Goal: Task Accomplishment & Management: Use online tool/utility

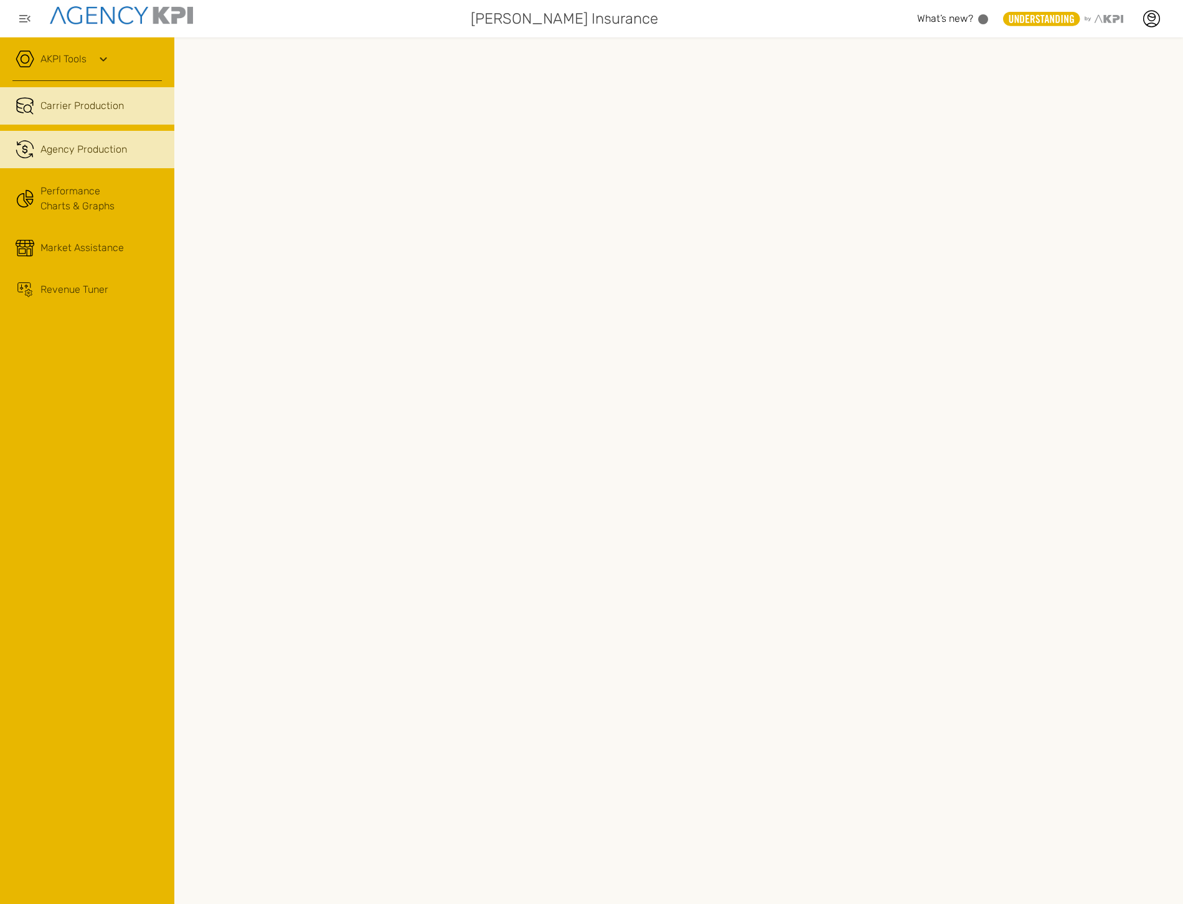
click at [92, 153] on span "Agency Production" at bounding box center [83, 149] width 87 height 15
click at [1160, 29] on div at bounding box center [1151, 18] width 31 height 31
click at [1154, 20] on icon at bounding box center [1151, 18] width 19 height 19
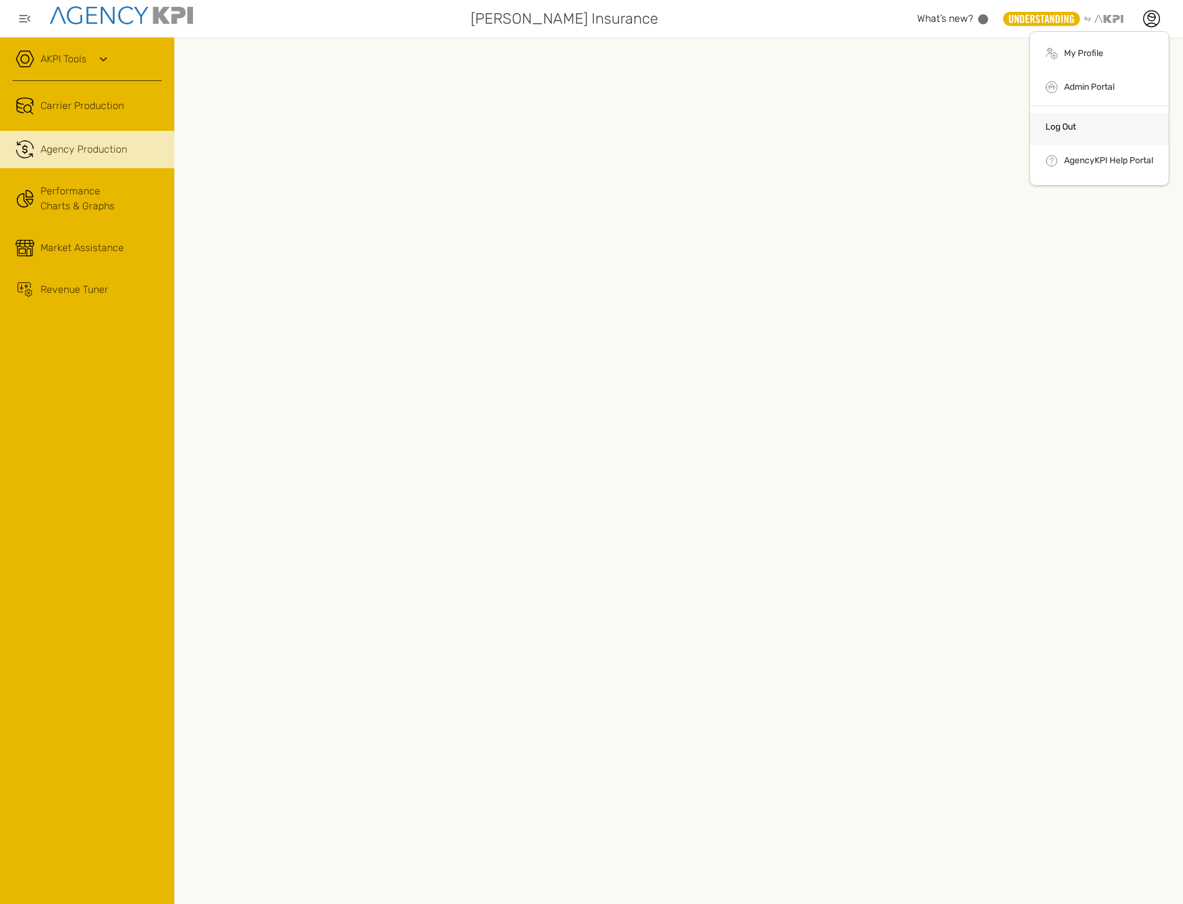
click at [1087, 122] on li "Log Out" at bounding box center [1099, 129] width 139 height 32
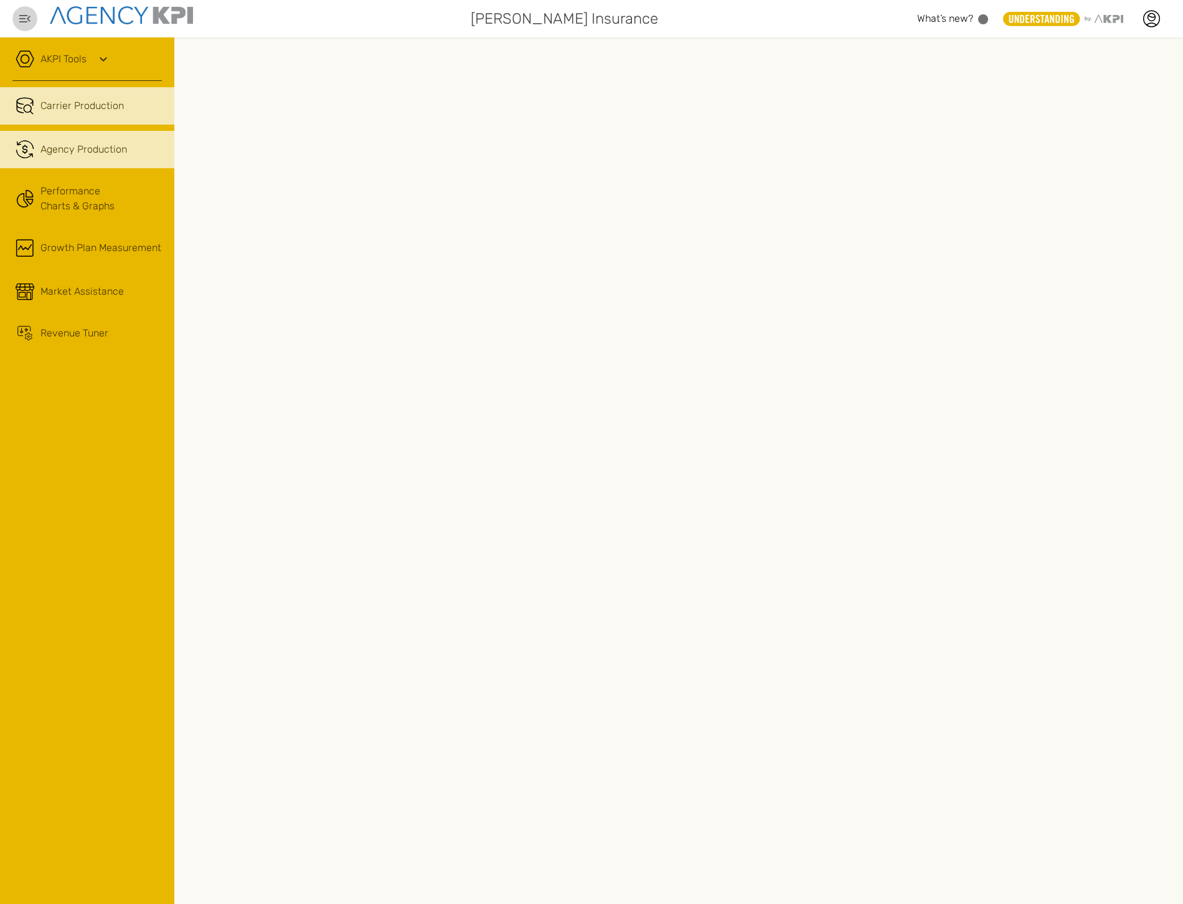
click at [139, 154] on div "Agency Production" at bounding box center [100, 149] width 121 height 15
click at [70, 63] on link "AKPI Tools" at bounding box center [63, 59] width 46 height 15
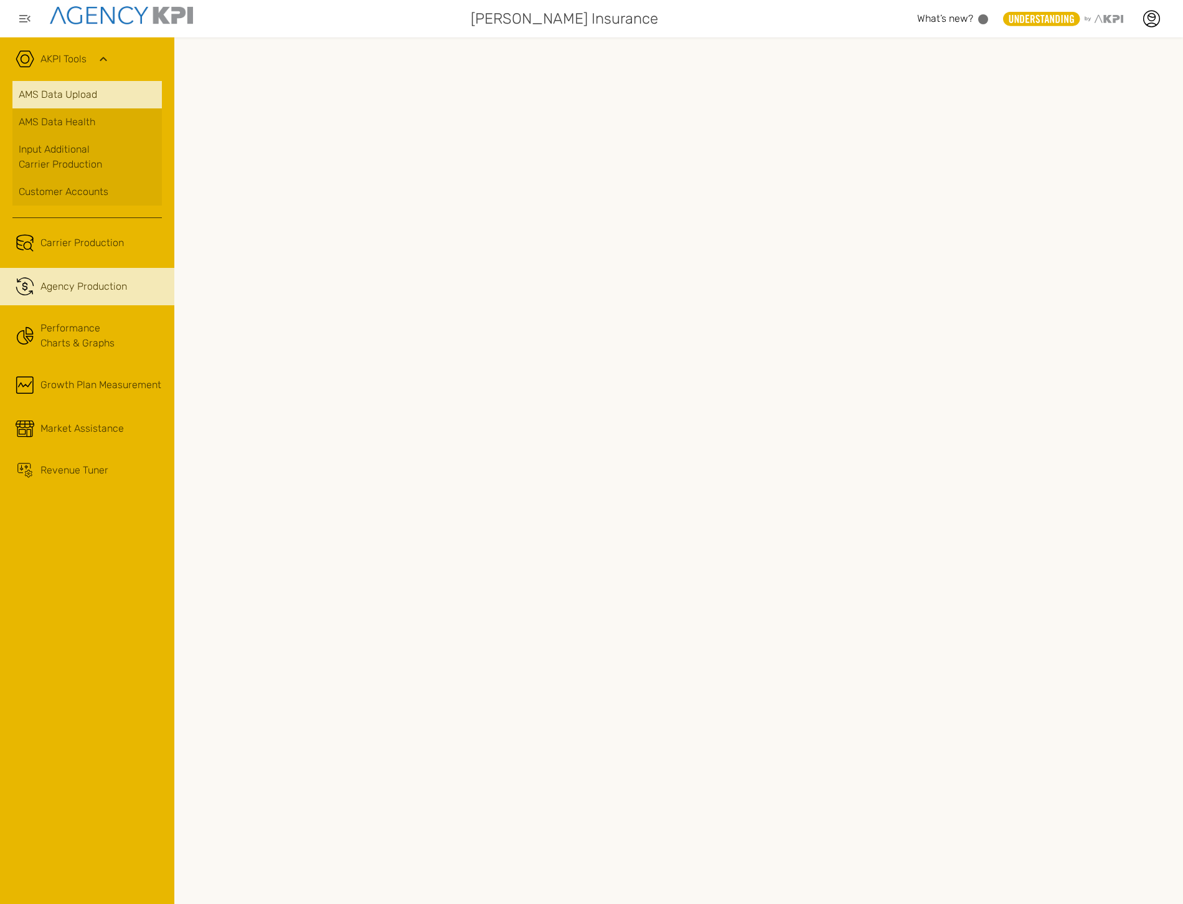
click at [77, 98] on link "AMS Data Upload" at bounding box center [86, 94] width 149 height 27
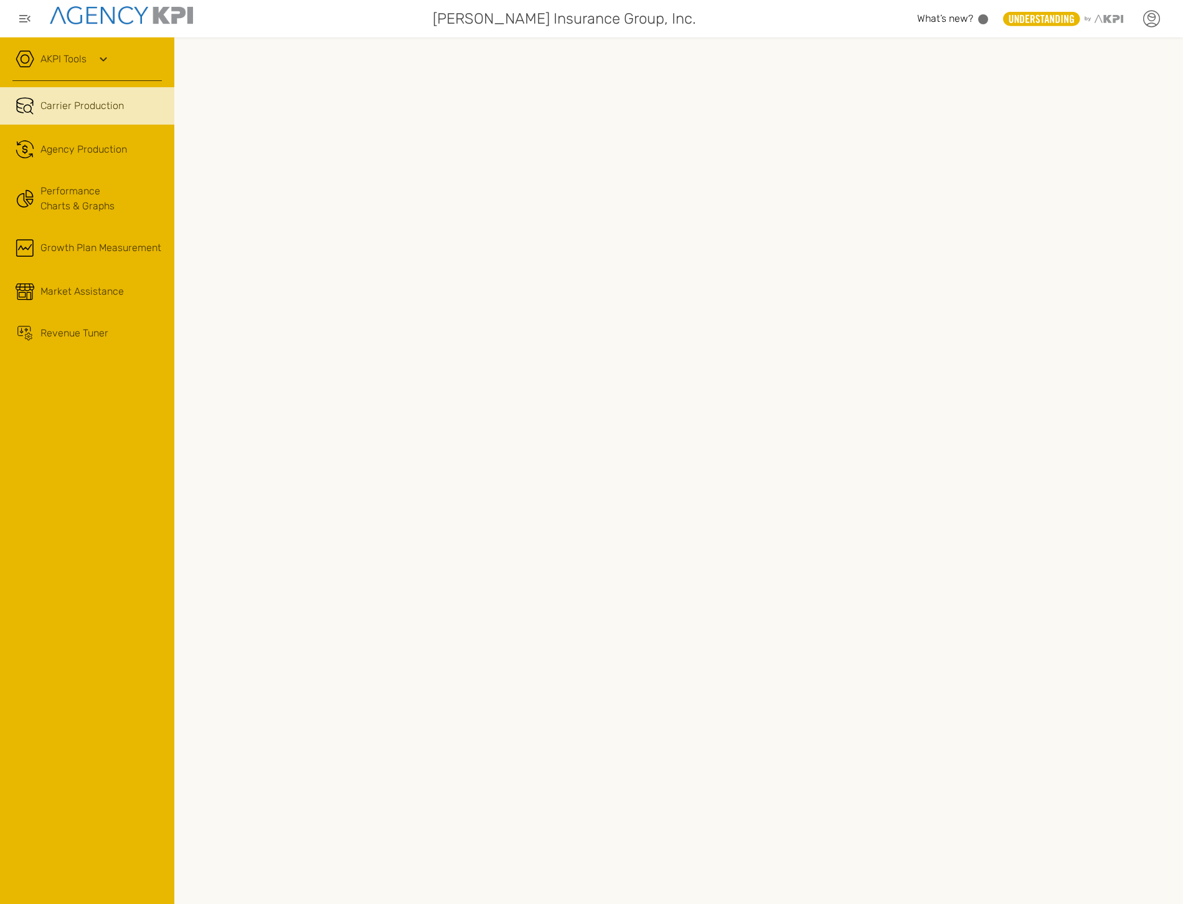
click at [1150, 24] on icon at bounding box center [1151, 18] width 19 height 19
click at [1118, 119] on li "Log Out" at bounding box center [1099, 129] width 139 height 32
click at [107, 154] on span "Agency Production" at bounding box center [83, 149] width 87 height 15
